Goal: Transaction & Acquisition: Purchase product/service

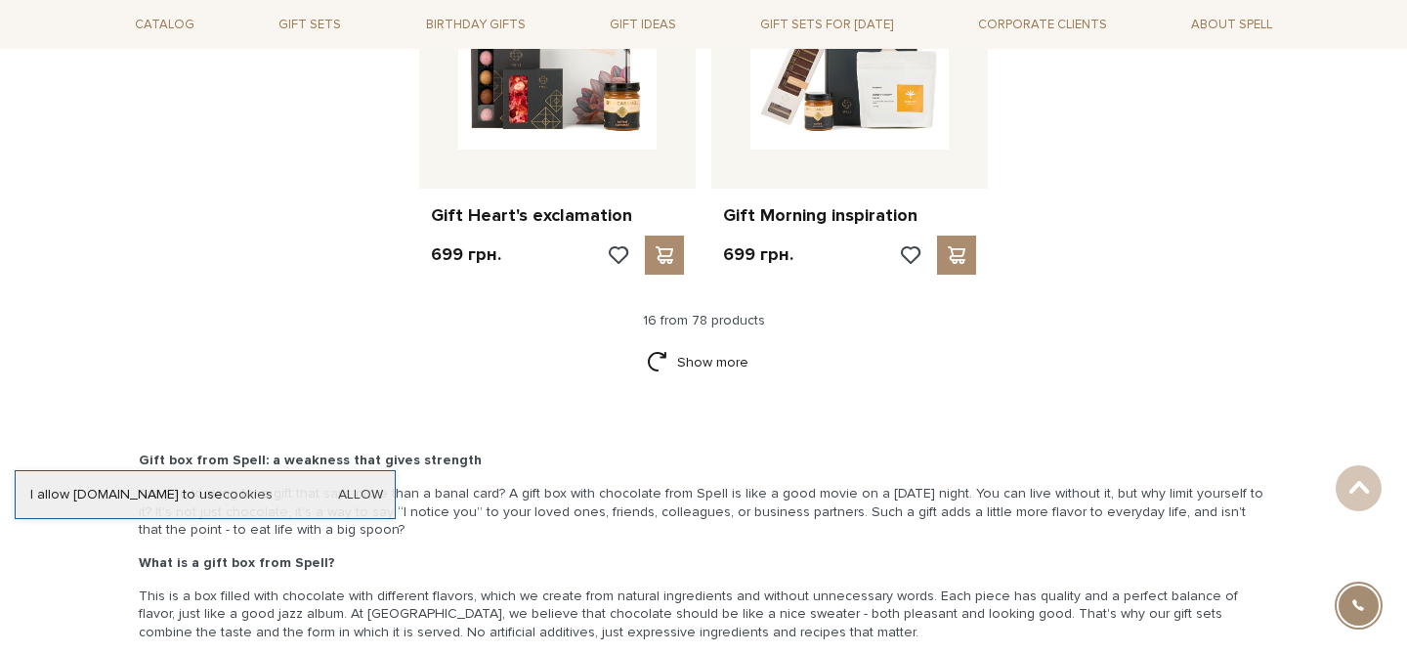
scroll to position [2449, 0]
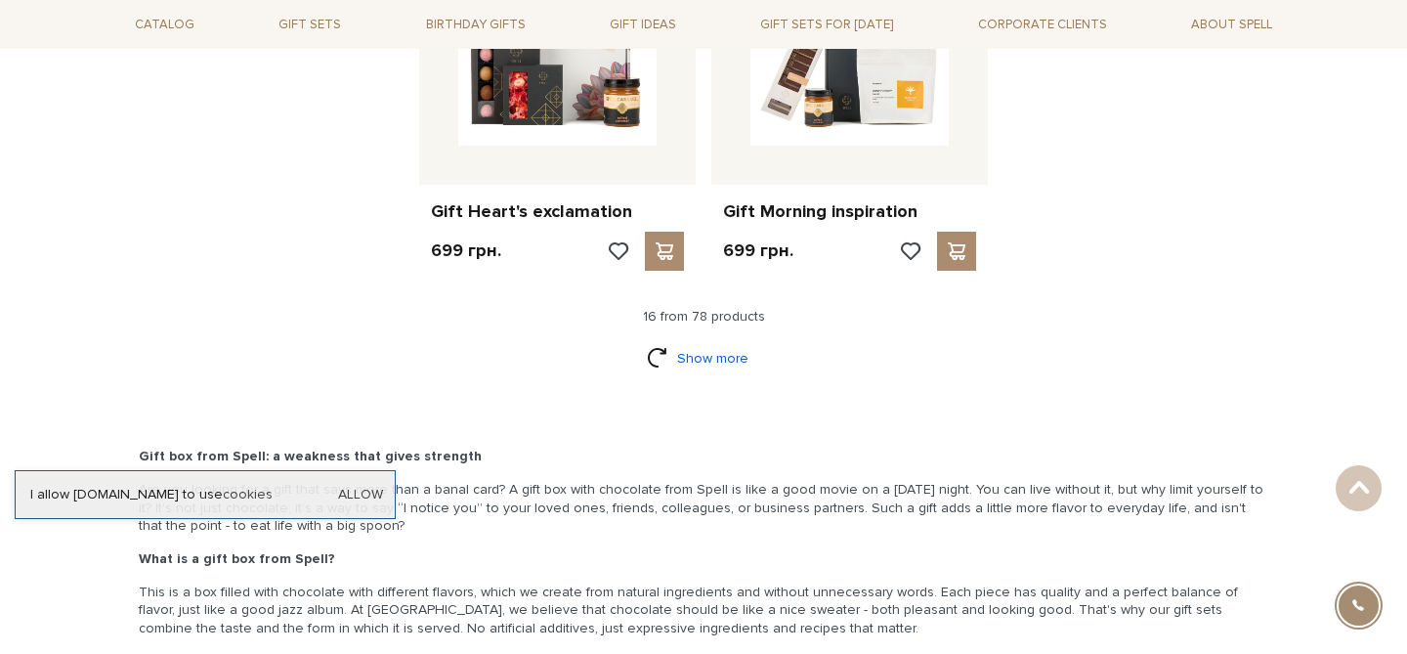
click at [695, 357] on link "Show more" at bounding box center [704, 358] width 114 height 34
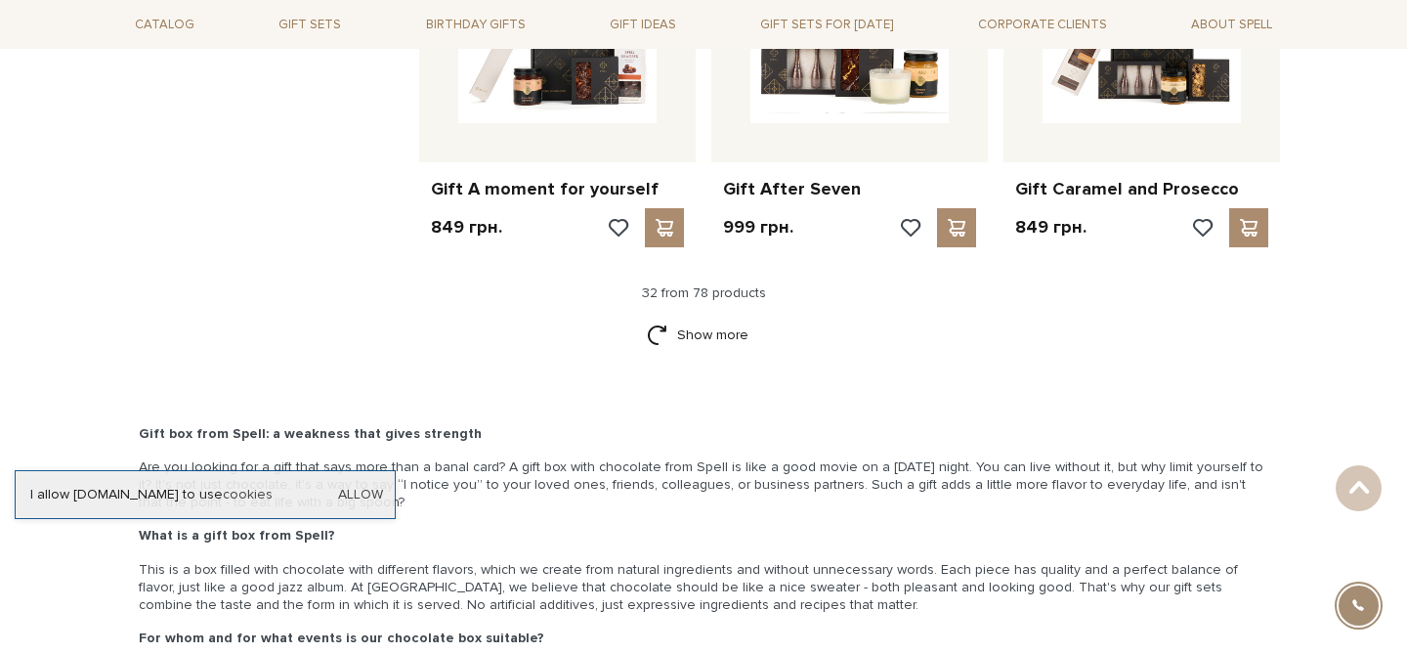
scroll to position [4463, 0]
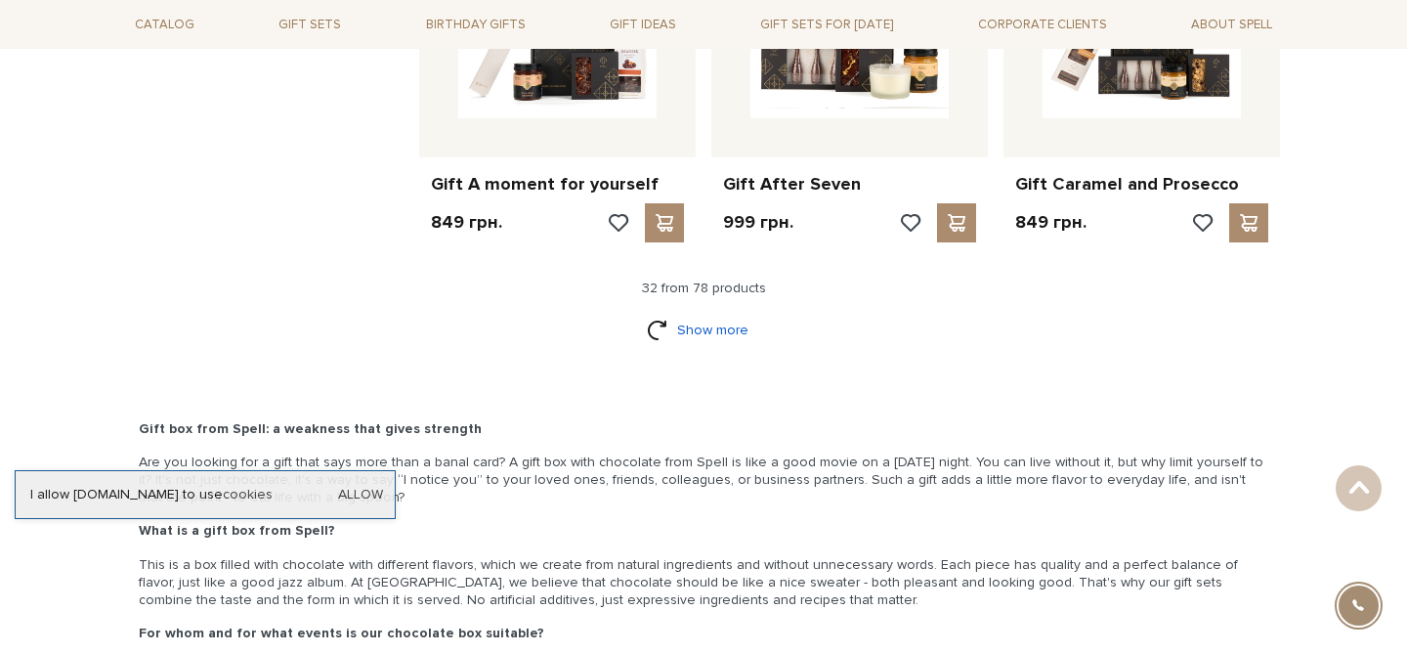
click at [722, 334] on link "Show more" at bounding box center [704, 330] width 114 height 34
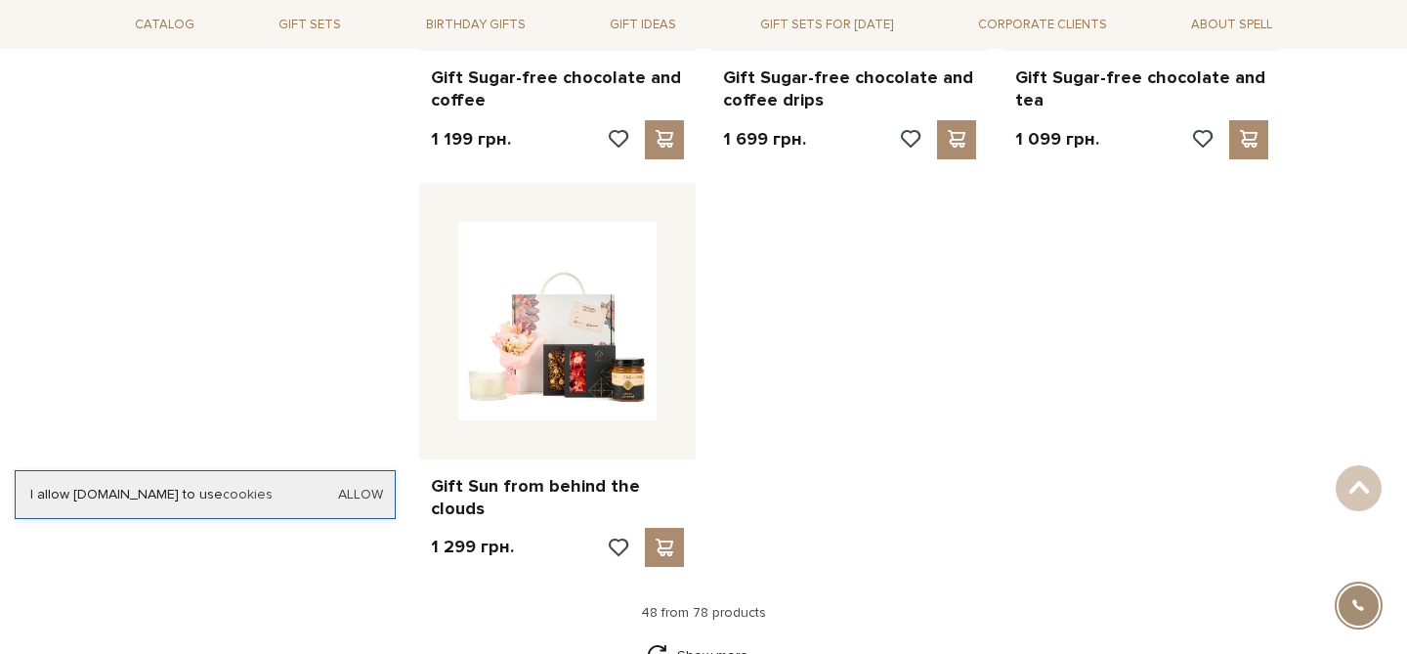
scroll to position [6646, 0]
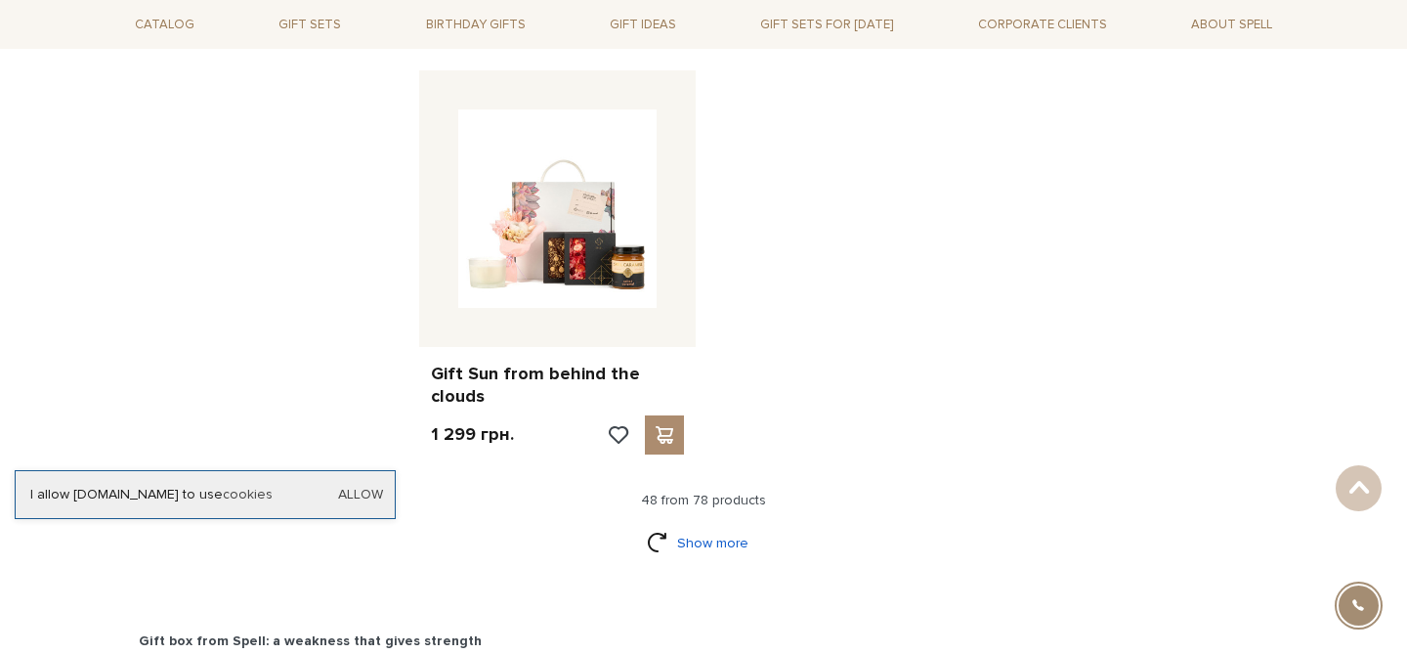
click at [680, 526] on link "Show more" at bounding box center [704, 543] width 114 height 34
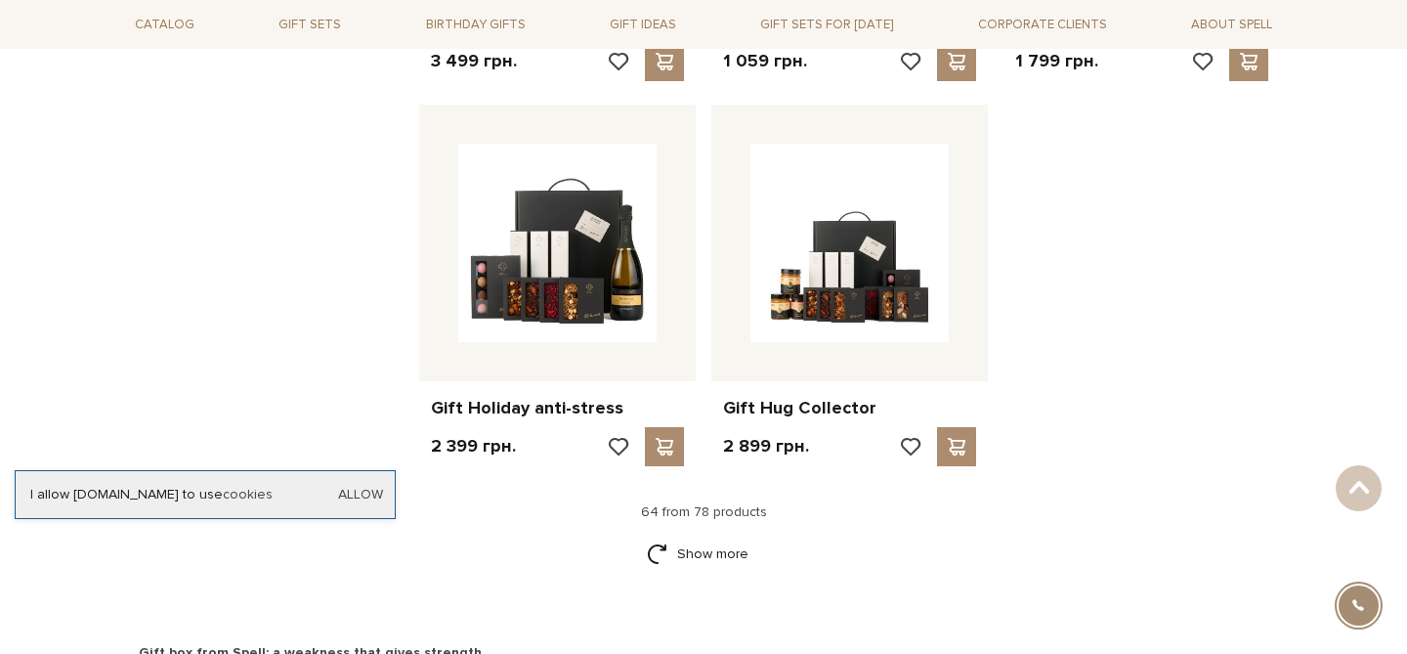
scroll to position [8562, 0]
click at [727, 536] on link "Show more" at bounding box center [704, 553] width 114 height 34
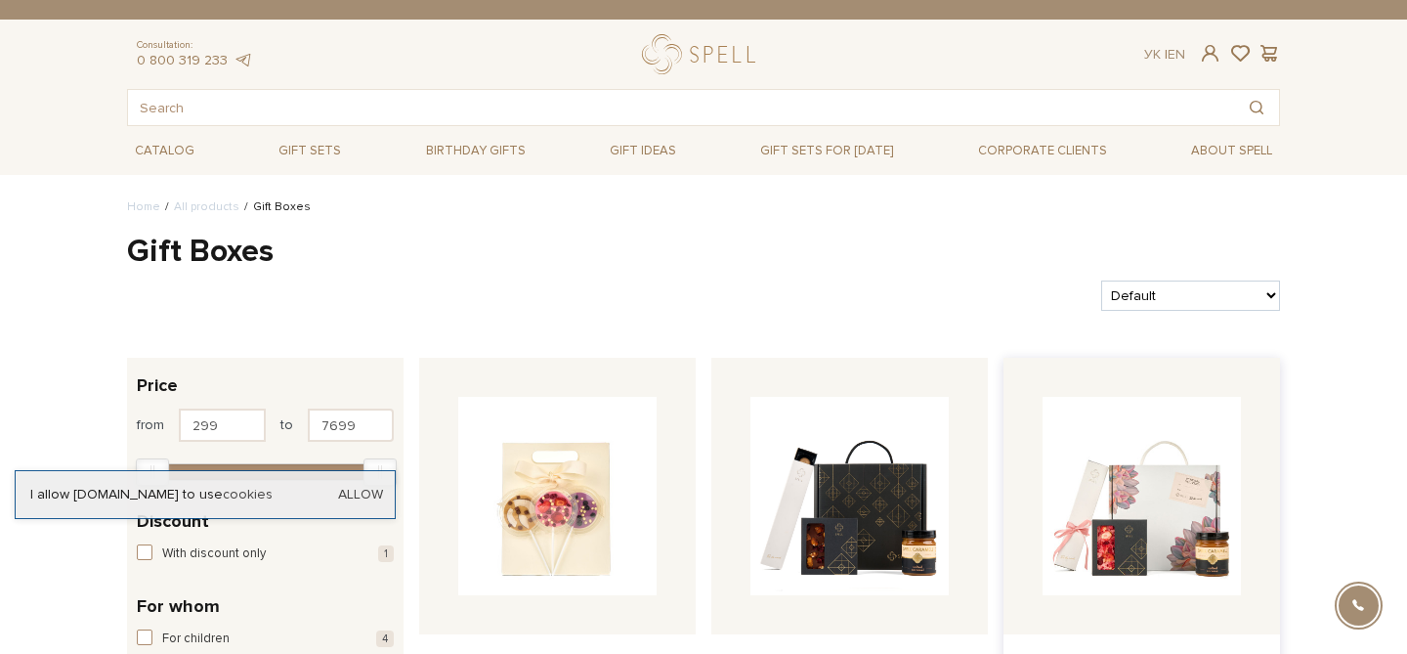
scroll to position [22, 0]
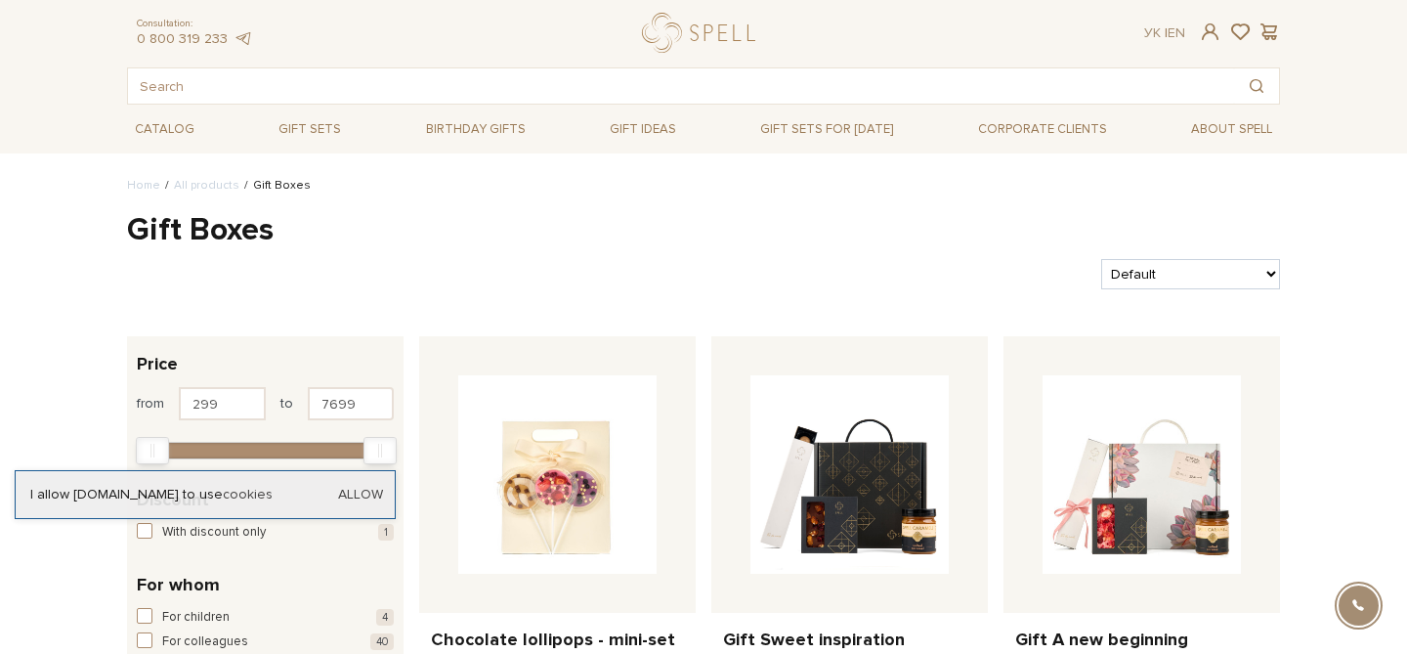
click at [1246, 269] on select "Default Price (Low > High) Price (High > Low) Latest By popularity" at bounding box center [1190, 274] width 179 height 30
select select "[URL][DOMAIN_NAME]"
click at [1101, 259] on select "Default Price (Low > High) Price (High > Low) Latest By popularity" at bounding box center [1190, 274] width 179 height 30
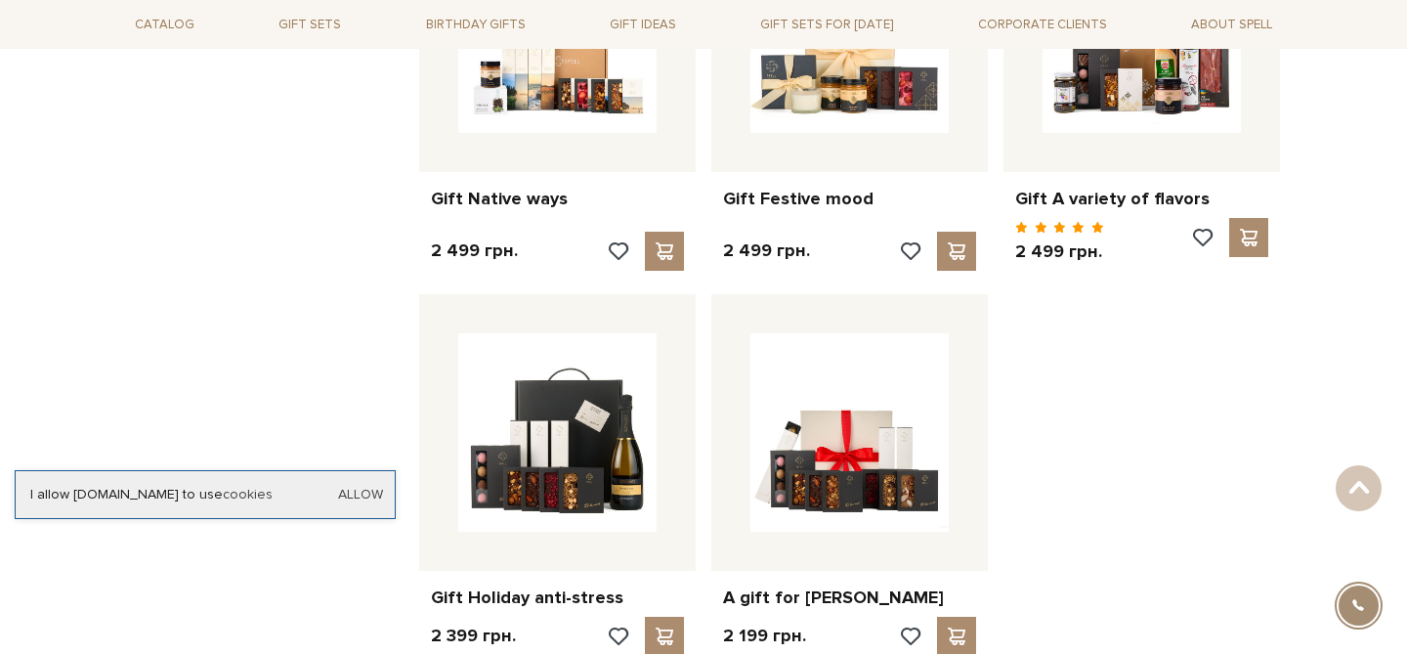
scroll to position [2233, 0]
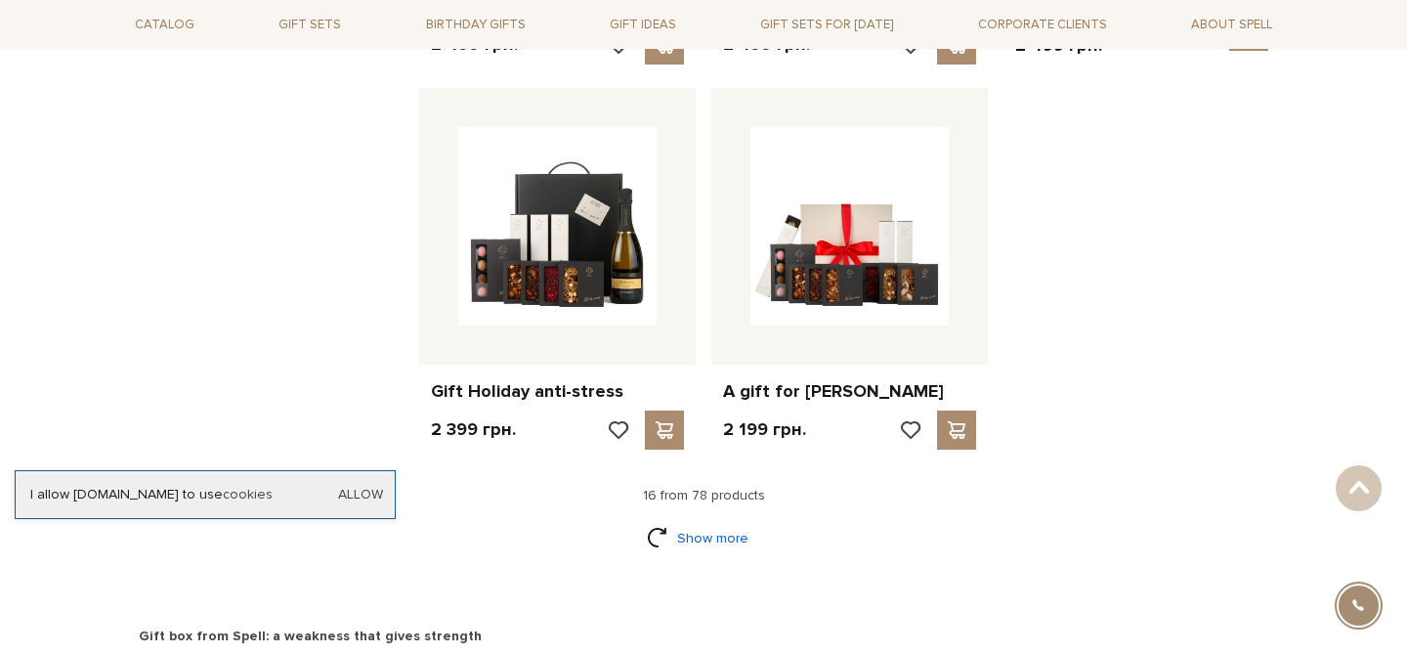
click at [699, 521] on link "Show more" at bounding box center [704, 538] width 114 height 34
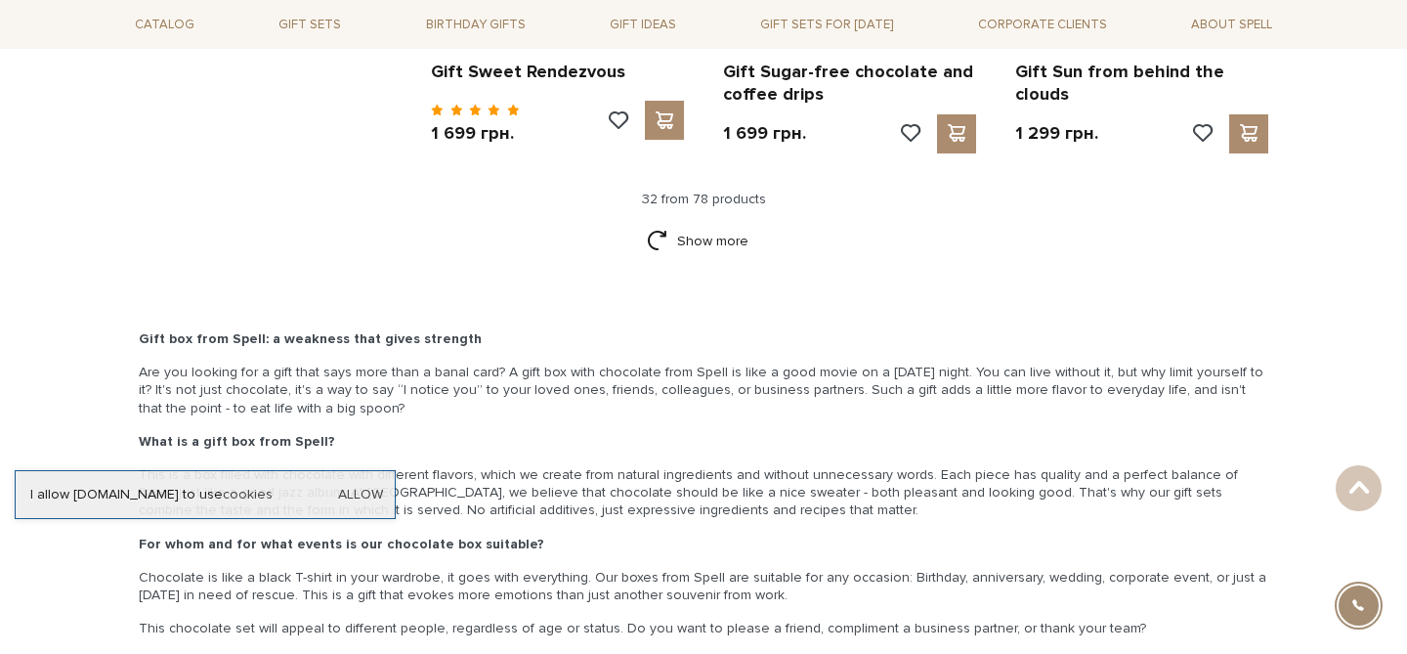
scroll to position [4517, 0]
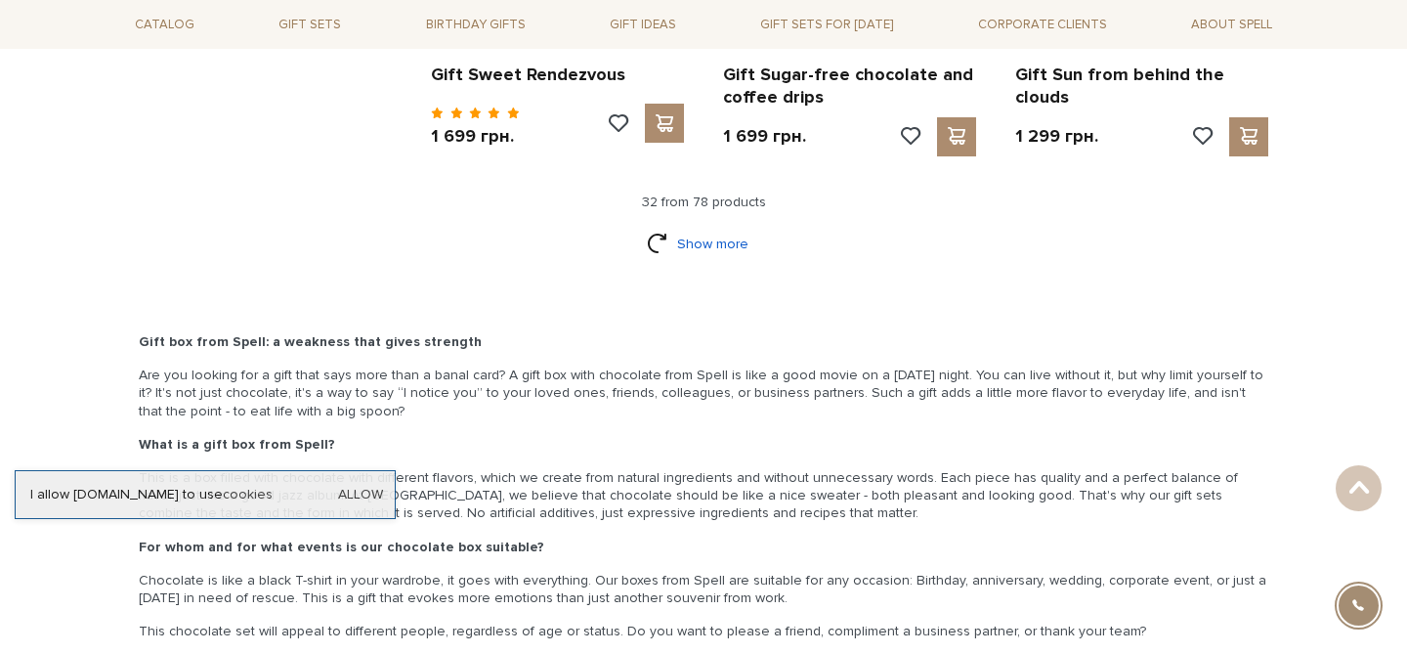
click at [689, 227] on link "Show more" at bounding box center [704, 244] width 114 height 34
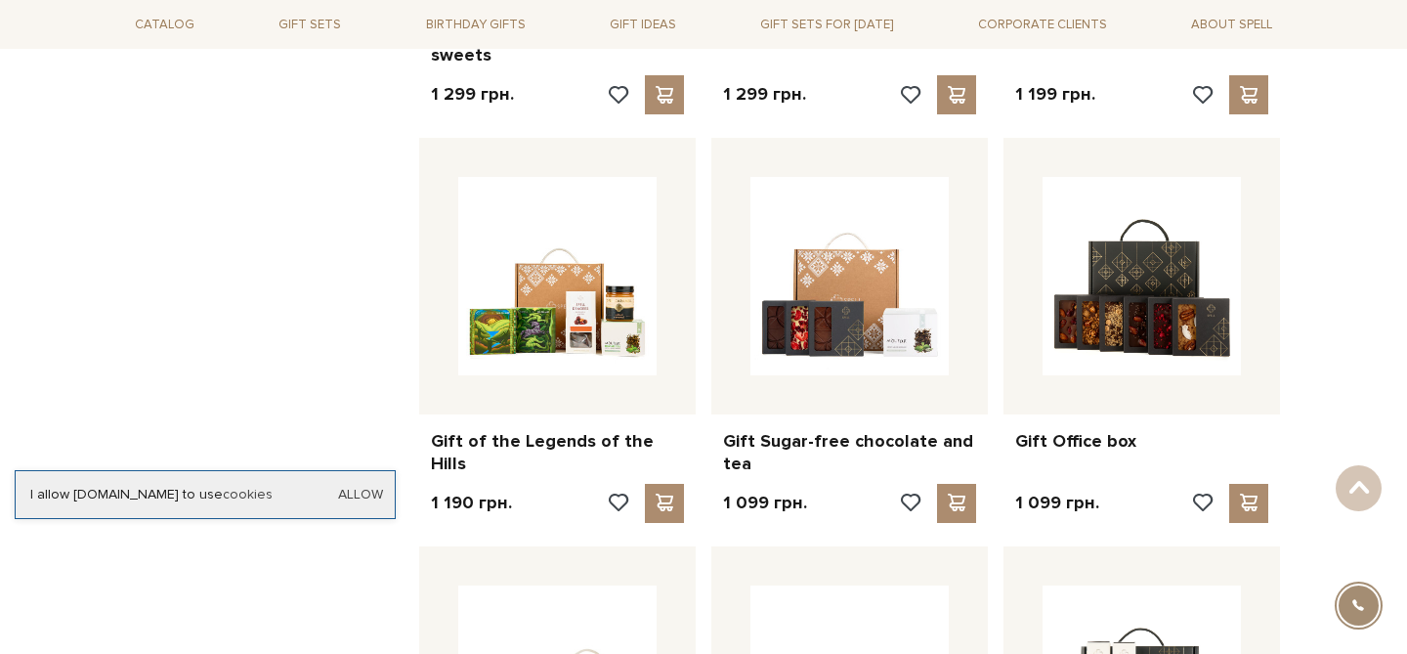
scroll to position [4991, 0]
